Goal: Task Accomplishment & Management: Manage account settings

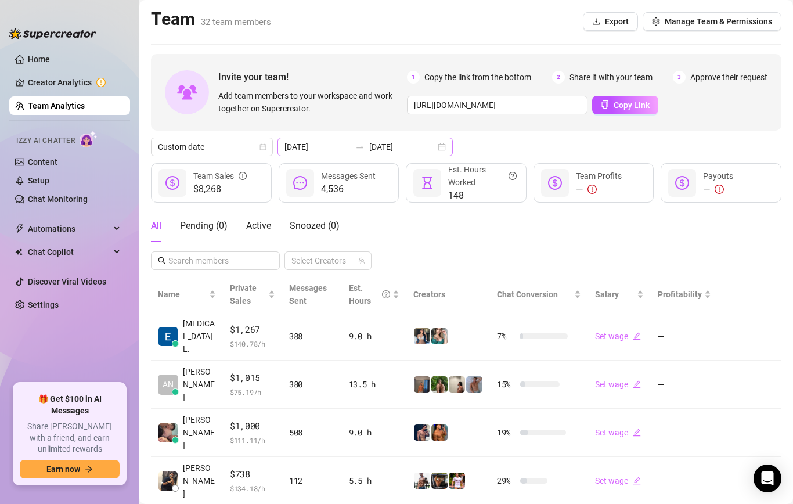
click at [373, 140] on div "[DATE] [DATE]" at bounding box center [364, 146] width 175 height 19
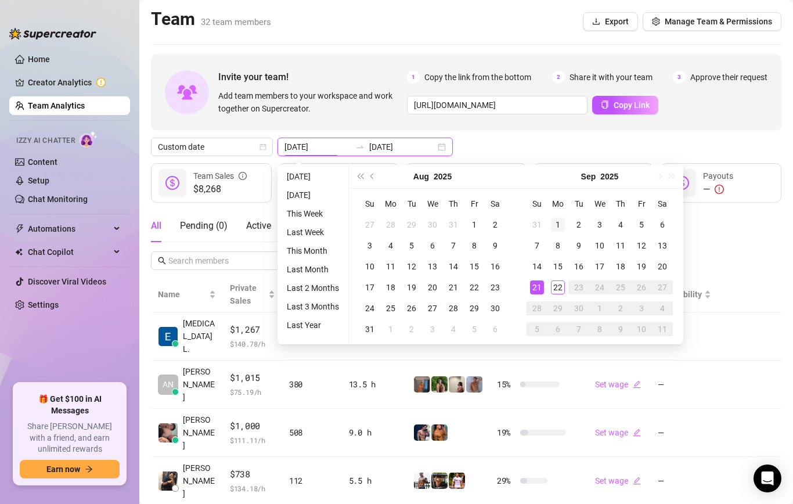
type input "[DATE]"
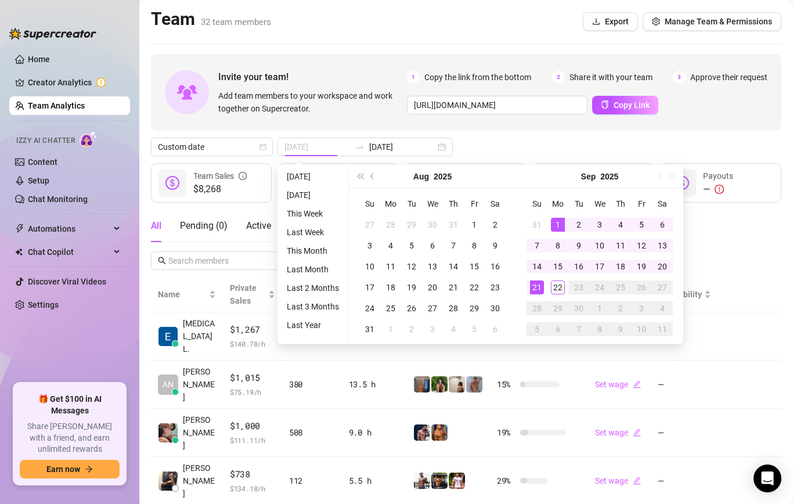
click at [556, 222] on div "1" at bounding box center [558, 225] width 14 height 14
type input "[DATE]"
click at [556, 289] on div "22" at bounding box center [558, 287] width 14 height 14
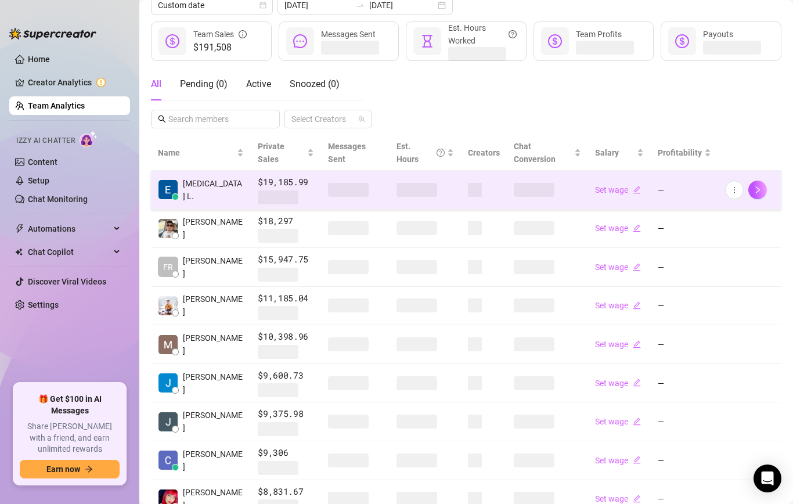
scroll to position [249, 0]
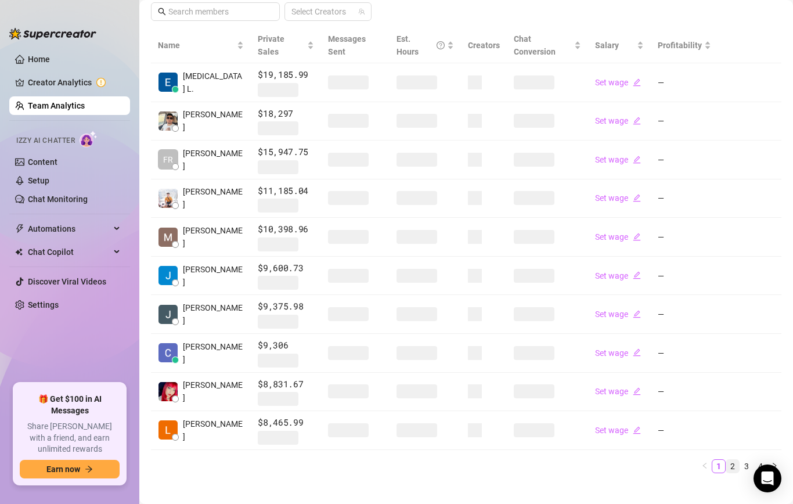
click at [729, 459] on link "2" at bounding box center [732, 465] width 13 height 13
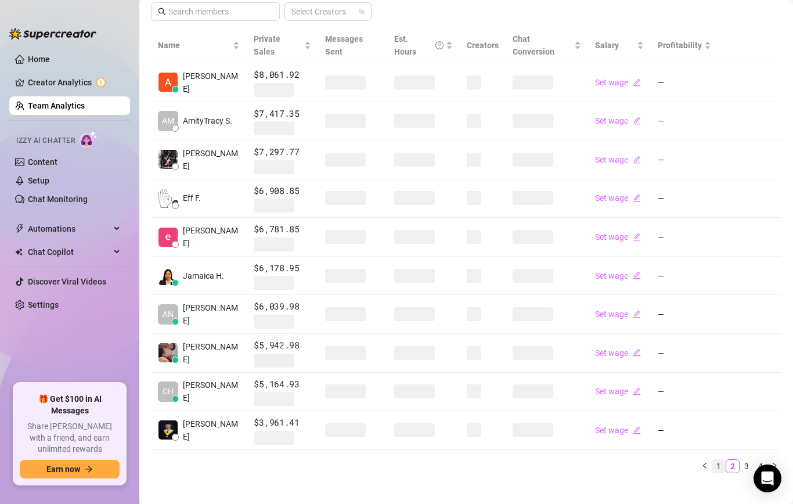
click at [713, 459] on link "1" at bounding box center [718, 465] width 13 height 13
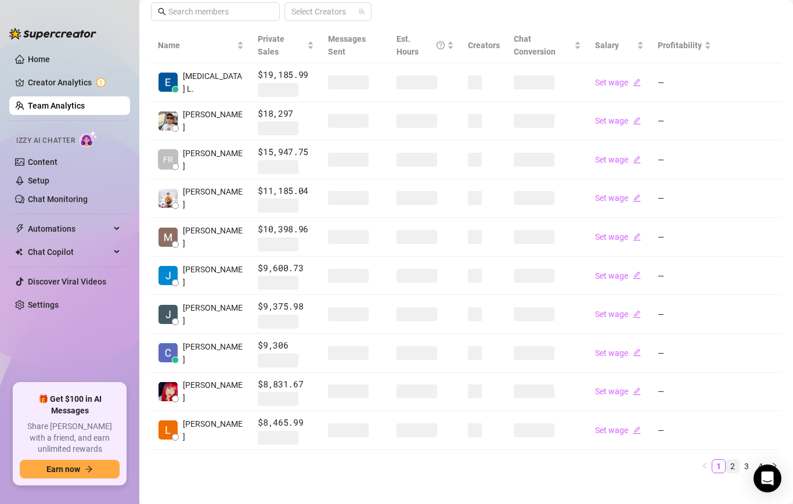
click at [734, 459] on link "2" at bounding box center [732, 465] width 13 height 13
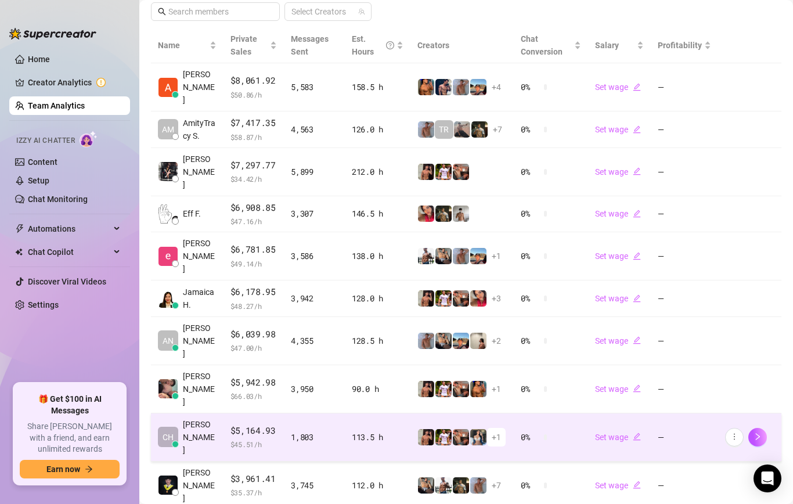
scroll to position [238, 0]
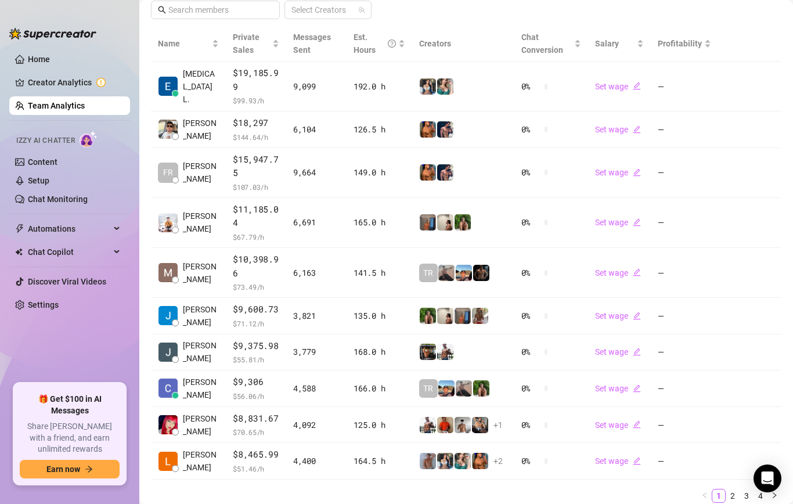
scroll to position [294, 0]
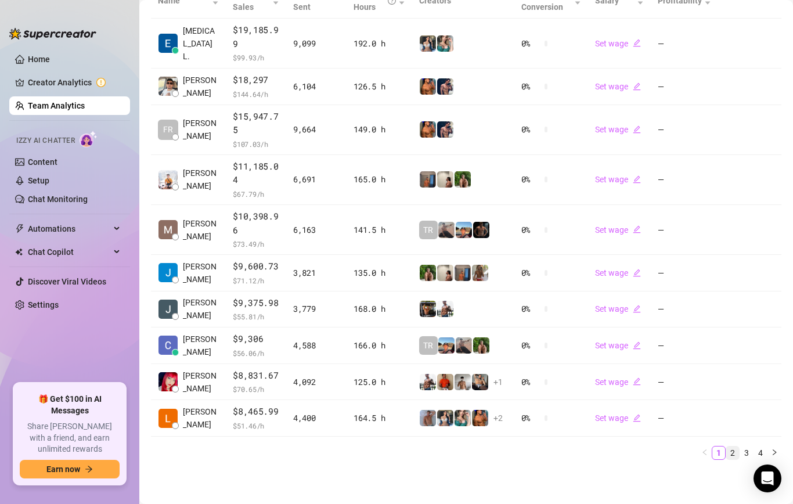
click at [726, 457] on link "2" at bounding box center [732, 452] width 13 height 13
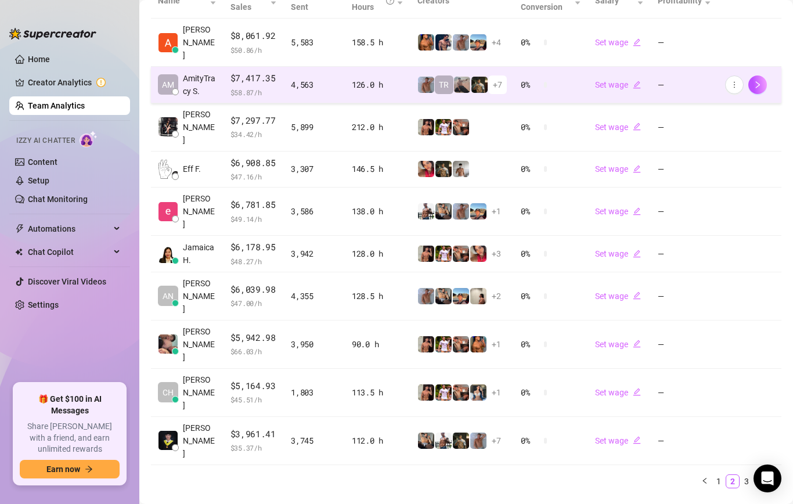
scroll to position [238, 0]
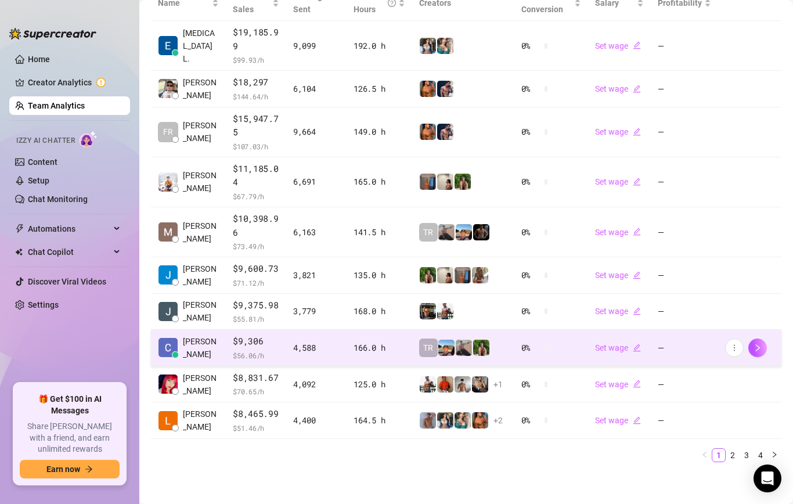
scroll to position [244, 0]
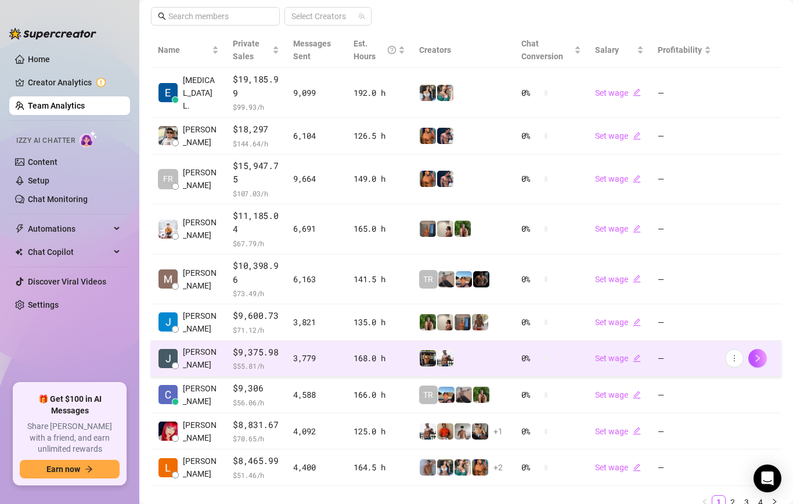
click at [537, 373] on td "0 %" at bounding box center [551, 359] width 74 height 37
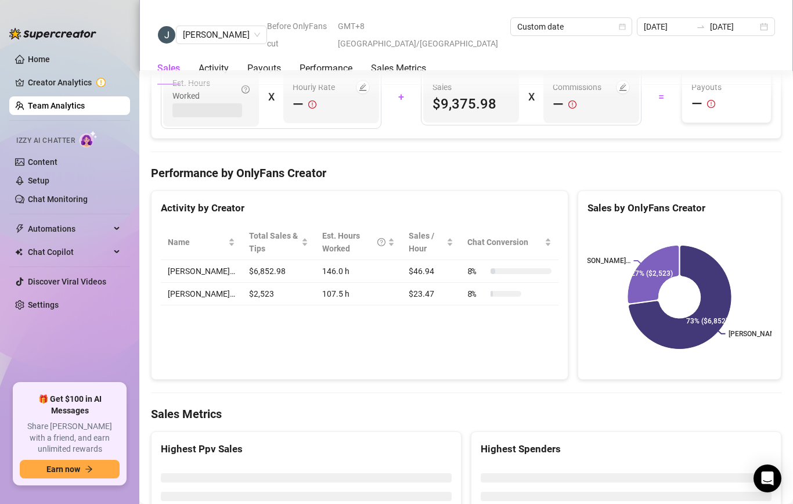
scroll to position [1599, 0]
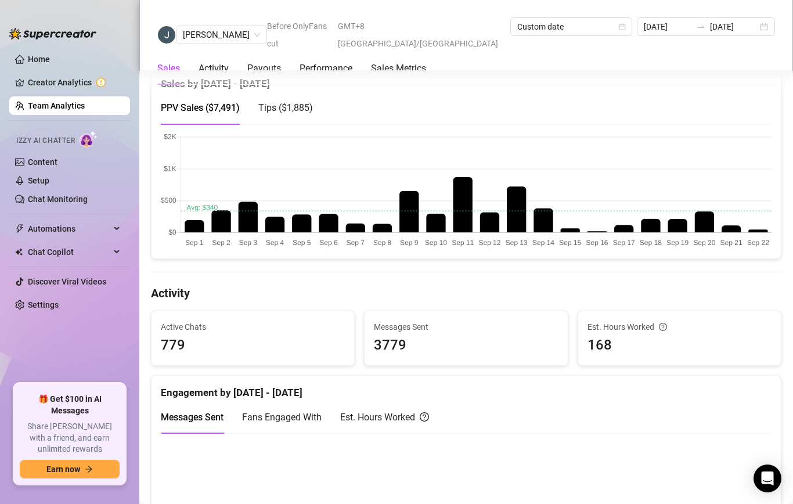
click at [79, 101] on link "Team Analytics" at bounding box center [56, 105] width 57 height 9
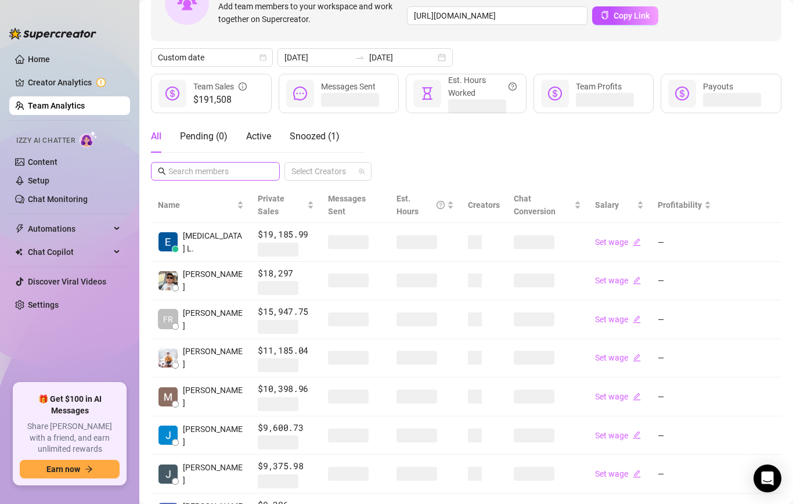
scroll to position [249, 0]
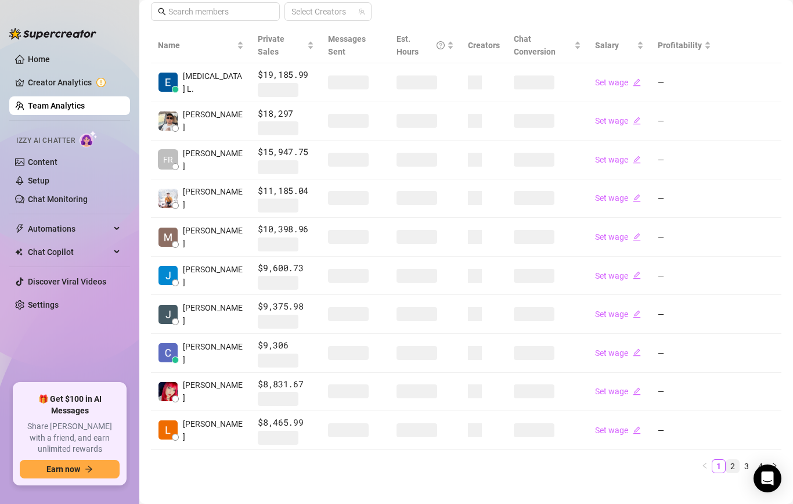
click at [735, 459] on link "2" at bounding box center [732, 465] width 13 height 13
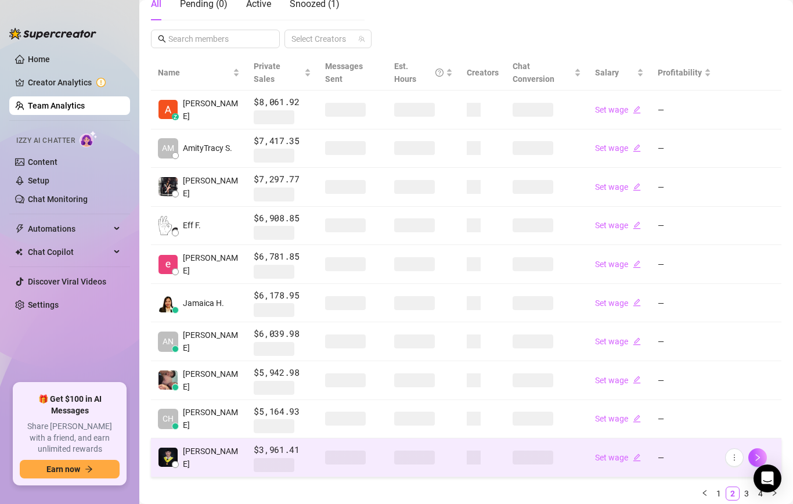
scroll to position [225, 0]
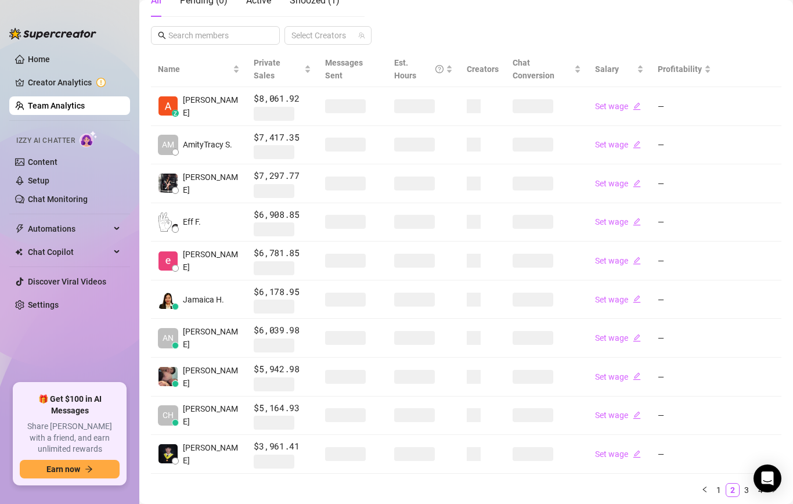
click at [587, 489] on div "Name Private Sales Messages Sent Est. Hours Creators Chat Conversion Salary Pro…" at bounding box center [466, 279] width 630 height 454
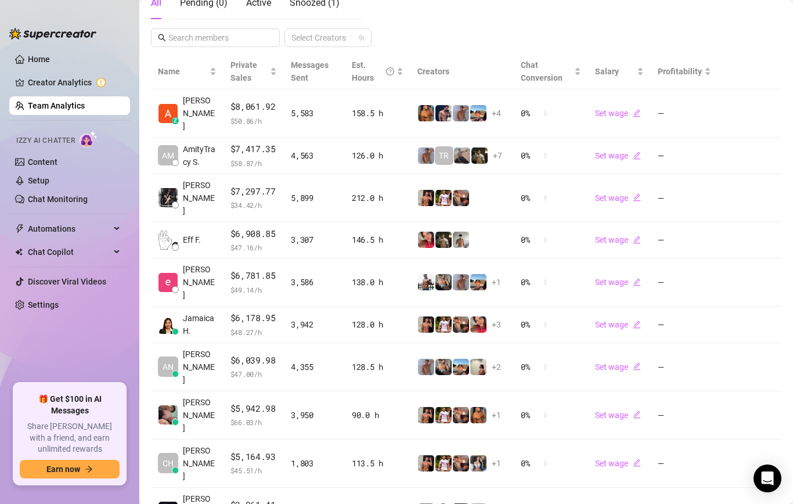
scroll to position [209, 0]
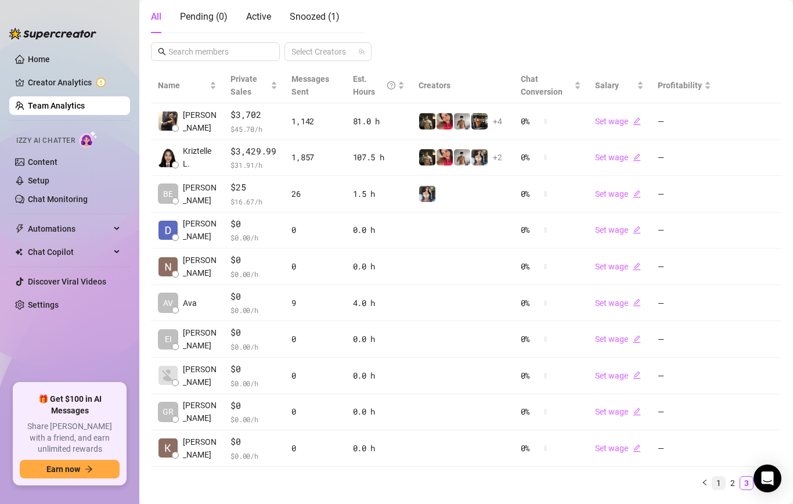
click at [714, 477] on link "1" at bounding box center [718, 482] width 13 height 13
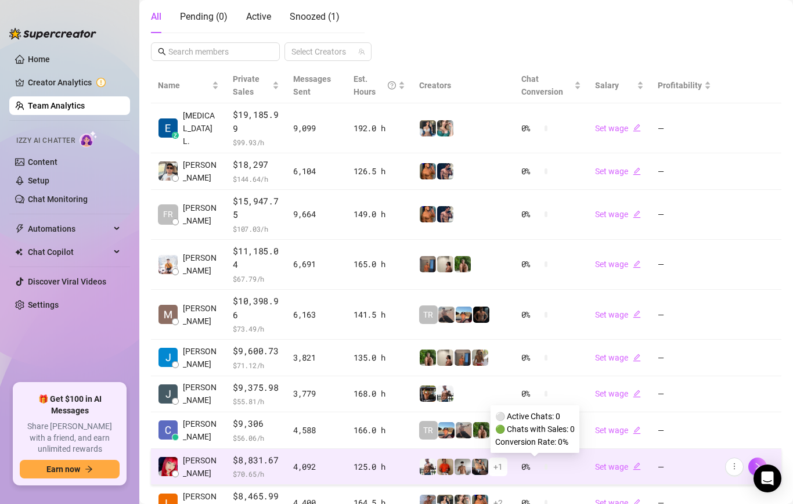
scroll to position [294, 0]
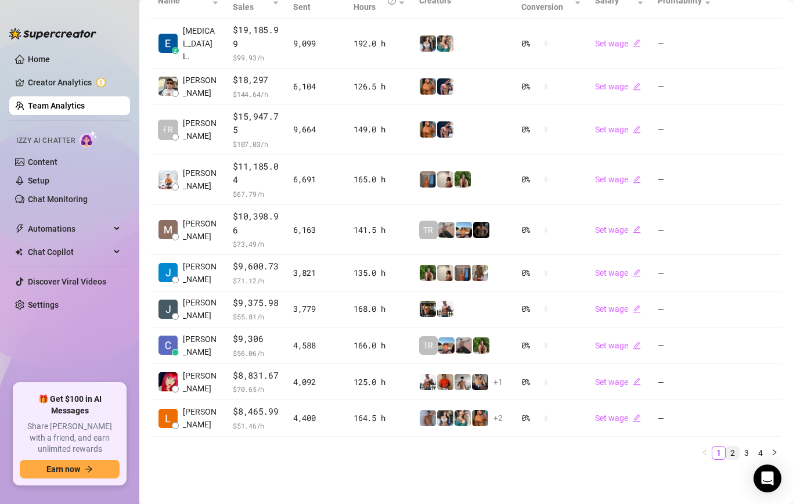
click at [737, 455] on link "2" at bounding box center [732, 452] width 13 height 13
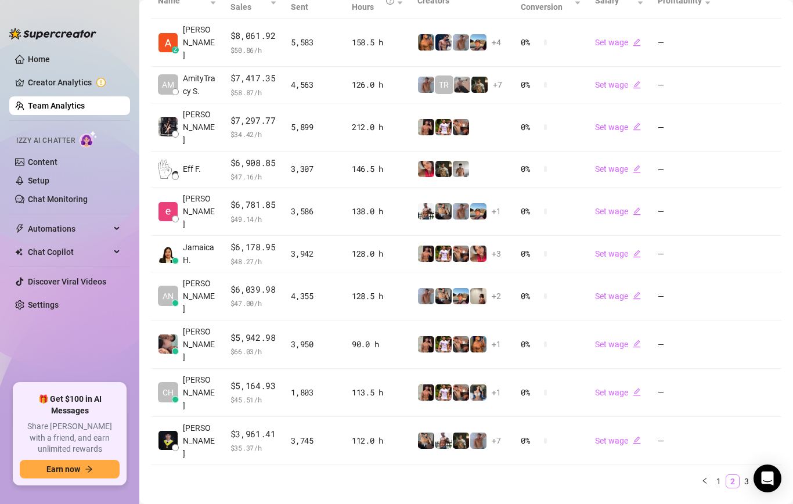
scroll to position [238, 0]
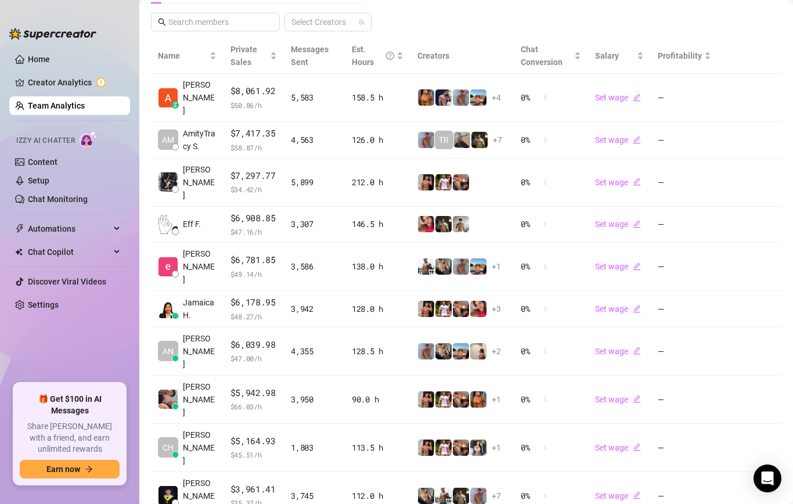
click at [50, 101] on link "Team Analytics" at bounding box center [56, 105] width 57 height 9
